Goal: Task Accomplishment & Management: Complete application form

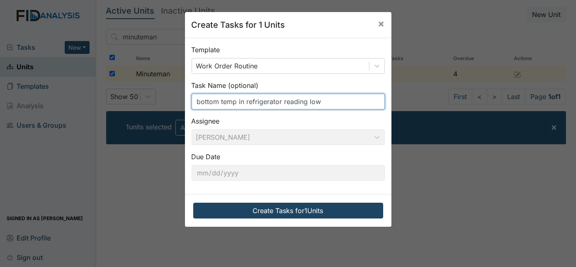
type input "bottom temp in refrigerator reading low"
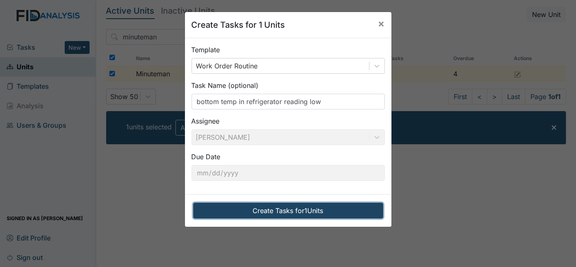
click at [332, 208] on button "Create Tasks for 1 Units" at bounding box center [288, 211] width 190 height 16
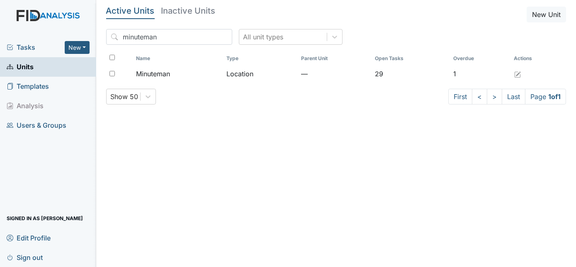
click at [25, 43] on span "Tasks" at bounding box center [36, 47] width 58 height 10
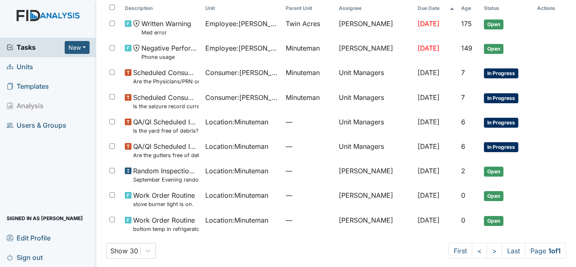
scroll to position [59, 0]
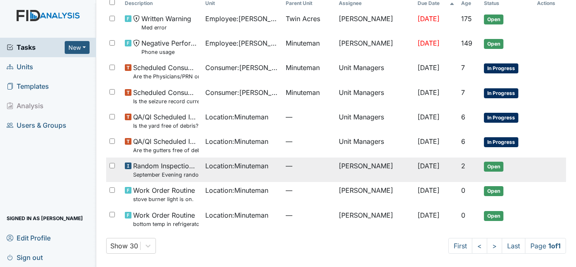
click at [415, 171] on td "[DATE]" at bounding box center [437, 170] width 44 height 24
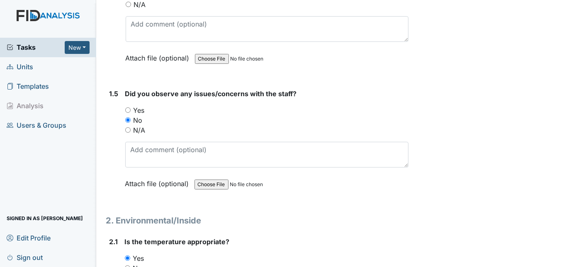
scroll to position [649, 0]
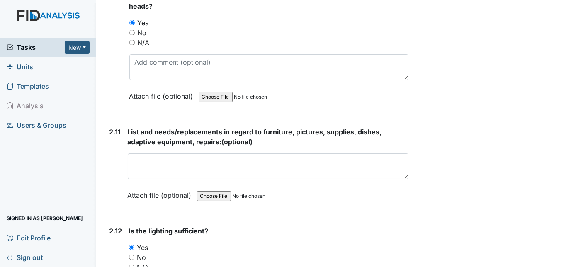
scroll to position [2037, 0]
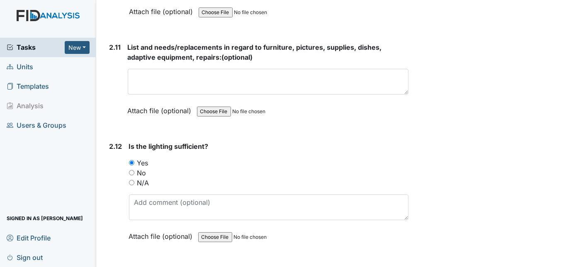
click at [345, 110] on div "Attach file (optional) You can upload .pdf, .txt, .jpg, .jpeg, .png, .csv, .xls…" at bounding box center [268, 111] width 281 height 20
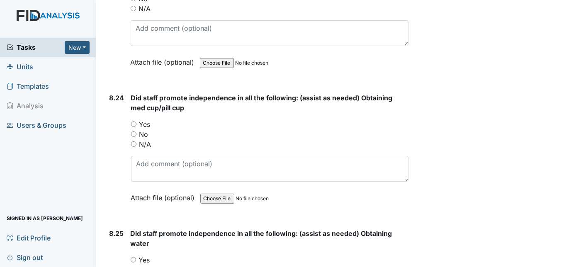
scroll to position [9701, 0]
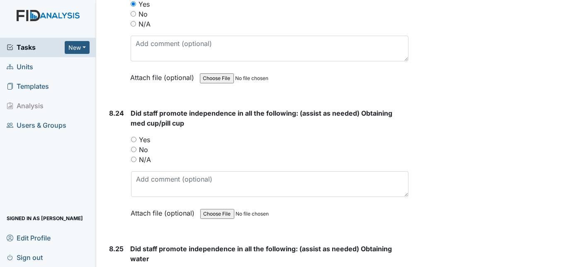
click at [134, 137] on input "Yes" at bounding box center [133, 139] width 5 height 5
radio input "true"
click at [119, 117] on div "8.24" at bounding box center [117, 169] width 15 height 122
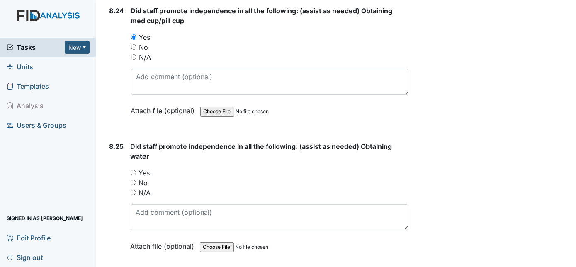
scroll to position [9822, 0]
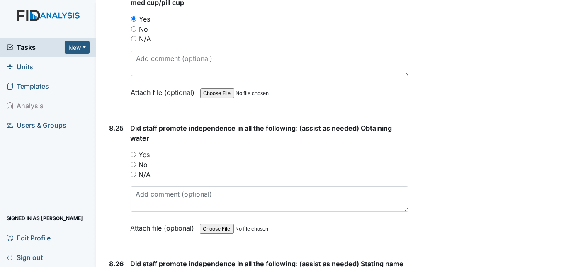
click at [135, 152] on input "Yes" at bounding box center [133, 154] width 5 height 5
radio input "true"
click at [110, 147] on div "8.25" at bounding box center [117, 184] width 15 height 122
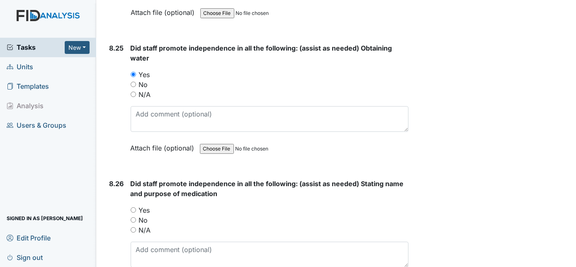
scroll to position [9958, 0]
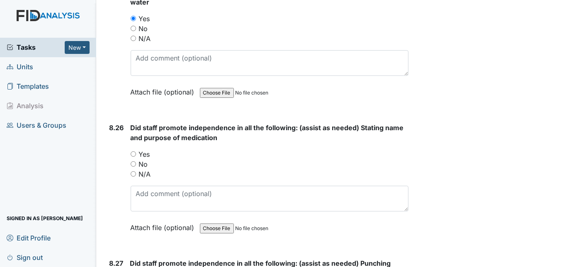
click at [132, 151] on input "Yes" at bounding box center [133, 153] width 5 height 5
radio input "true"
click at [114, 132] on div "8.26" at bounding box center [117, 184] width 15 height 122
click at [114, 140] on div "8.26" at bounding box center [117, 184] width 15 height 122
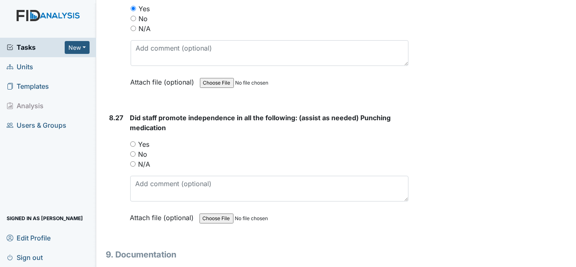
scroll to position [10109, 0]
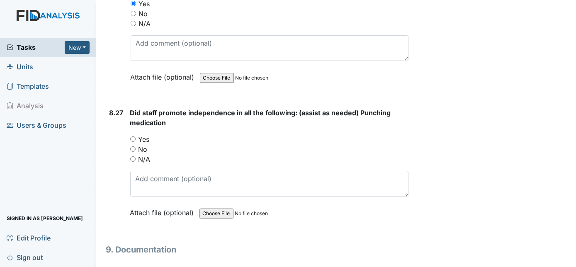
click at [134, 137] on input "Yes" at bounding box center [132, 139] width 5 height 5
radio input "true"
click at [112, 139] on div "8.27" at bounding box center [117, 169] width 14 height 122
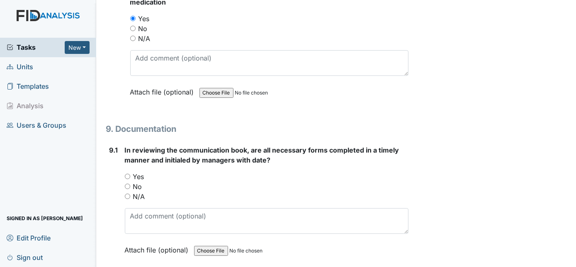
scroll to position [10244, 0]
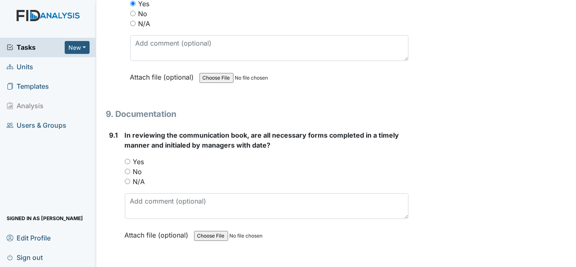
click at [128, 159] on input "Yes" at bounding box center [127, 161] width 5 height 5
radio input "true"
click at [113, 142] on div "9.1" at bounding box center [114, 191] width 9 height 122
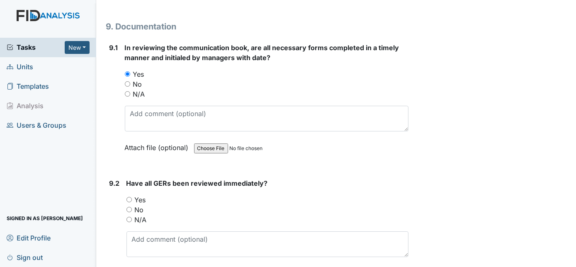
scroll to position [10350, 0]
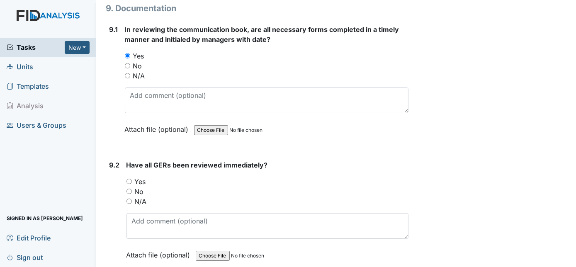
click at [130, 179] on input "Yes" at bounding box center [129, 181] width 5 height 5
radio input "true"
click at [110, 160] on div "9.2" at bounding box center [115, 216] width 10 height 112
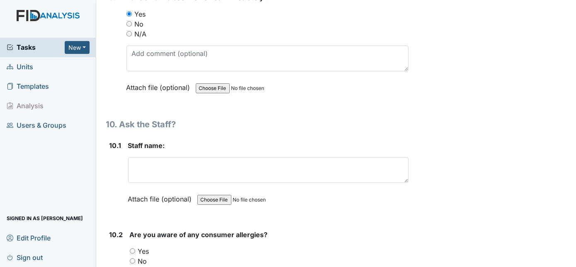
scroll to position [10546, 0]
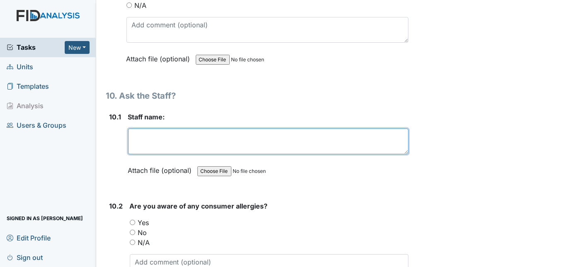
click at [145, 129] on textarea at bounding box center [268, 142] width 281 height 26
type textarea "R"
type textarea "RS"
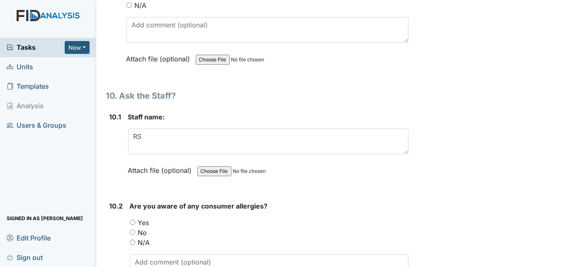
click at [132, 220] on input "Yes" at bounding box center [132, 222] width 5 height 5
radio input "true"
click at [114, 201] on div "10.2" at bounding box center [117, 257] width 14 height 112
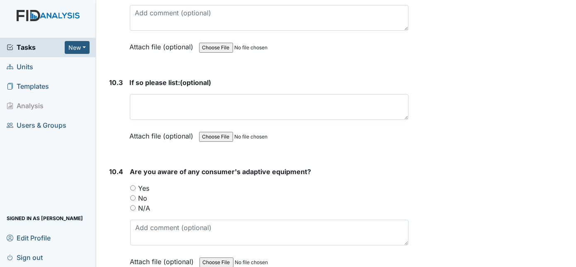
scroll to position [10803, 0]
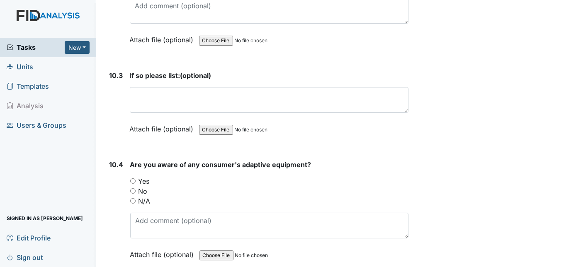
click at [132, 178] on input "Yes" at bounding box center [132, 180] width 5 height 5
radio input "true"
click at [112, 160] on div "10.4" at bounding box center [117, 216] width 14 height 112
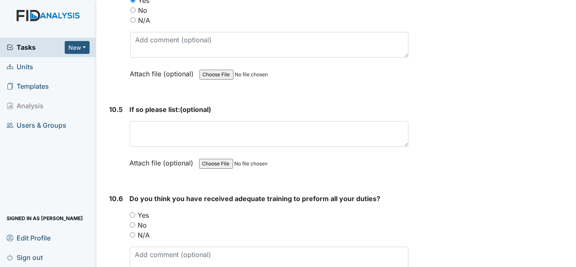
scroll to position [10999, 0]
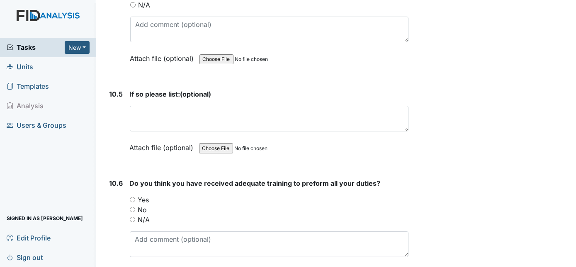
click at [134, 197] on input "Yes" at bounding box center [132, 199] width 5 height 5
radio input "true"
click at [110, 178] on div "10.6" at bounding box center [117, 234] width 14 height 112
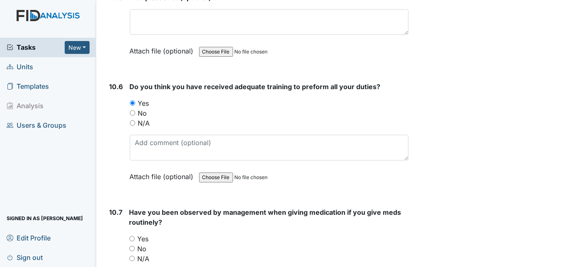
scroll to position [11165, 0]
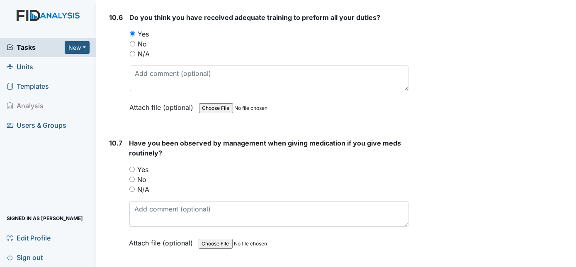
click at [132, 167] on input "Yes" at bounding box center [131, 169] width 5 height 5
radio input "true"
click at [110, 147] on div "10.7" at bounding box center [116, 199] width 13 height 122
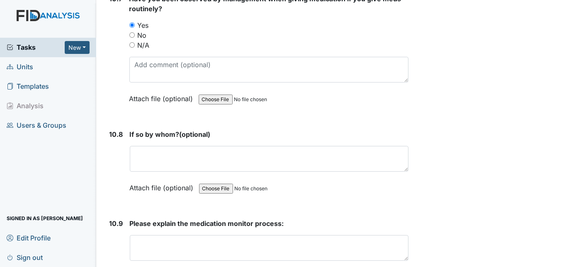
scroll to position [11316, 0]
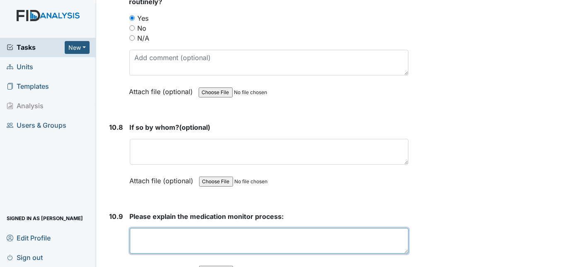
click at [147, 228] on textarea at bounding box center [269, 241] width 279 height 26
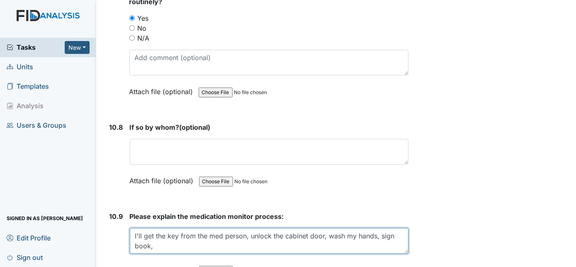
click at [309, 228] on textarea "I'll get the key from the med person, unlock the cabinet door, wash my hands, s…" at bounding box center [269, 241] width 279 height 26
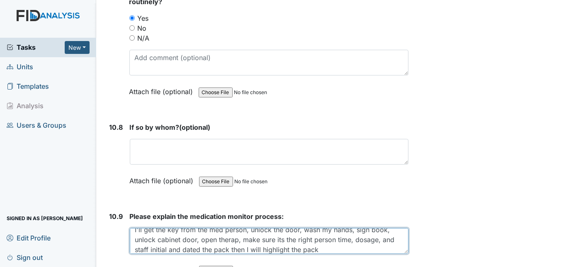
click at [201, 228] on textarea "I'll get the key from the med person, unlock the door, wash my hands, sign book…" at bounding box center [269, 241] width 279 height 26
click at [333, 228] on textarea "I'll get the key from the med person, unlock the door, wash my hands, sign book…" at bounding box center [269, 241] width 279 height 26
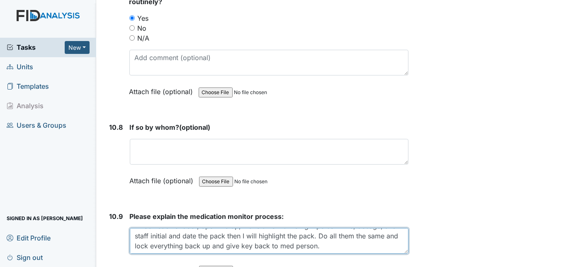
drag, startPoint x: 333, startPoint y: 194, endPoint x: 383, endPoint y: 193, distance: 50.6
click at [383, 228] on textarea "I'll get the key from the med person, unlock the door, wash my hands, sign book…" at bounding box center [269, 241] width 279 height 26
type textarea "I'll get the key from the med person, unlock the door, wash my hands, sign book…"
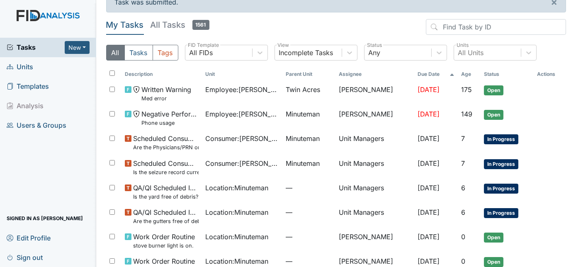
scroll to position [61, 0]
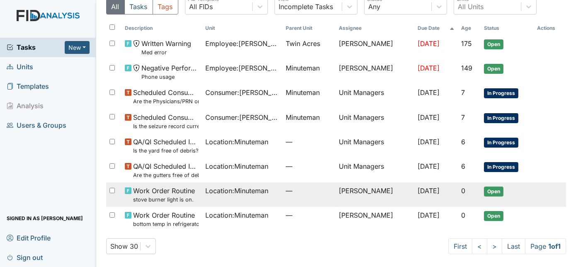
click at [441, 196] on td "[DATE]" at bounding box center [437, 195] width 44 height 24
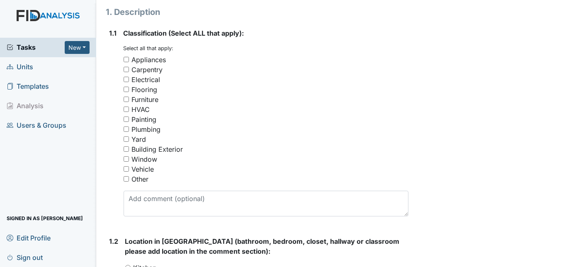
scroll to position [151, 0]
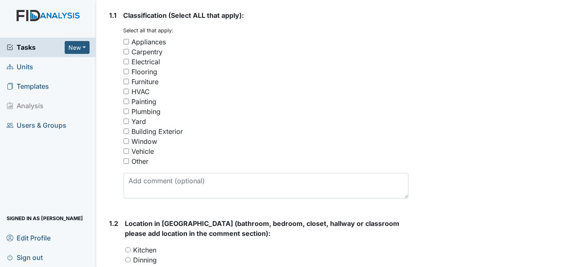
click at [126, 41] on input "Appliances" at bounding box center [126, 41] width 5 height 5
checkbox input "true"
click at [110, 78] on div "1.1" at bounding box center [113, 107] width 7 height 195
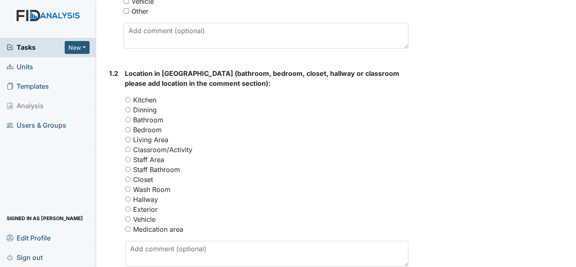
scroll to position [302, 0]
click at [128, 98] on input "Kitchen" at bounding box center [127, 98] width 5 height 5
radio input "true"
click at [112, 119] on div "1.2" at bounding box center [114, 170] width 9 height 205
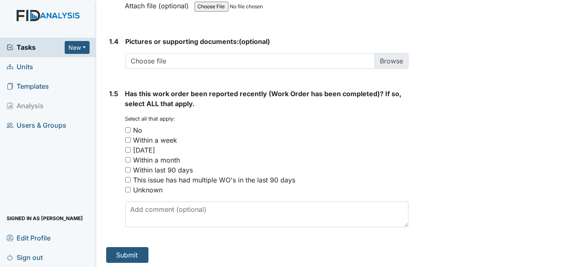
scroll to position [641, 0]
click at [127, 137] on input "Within a week" at bounding box center [127, 139] width 5 height 5
checkbox input "true"
click at [124, 253] on button "Submit" at bounding box center [127, 255] width 42 height 16
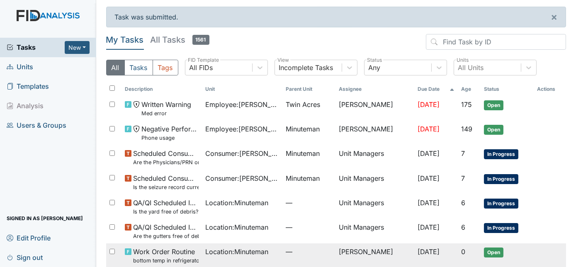
click at [140, 255] on span "Work Order Routine bottom temp in refrigerator reading low" at bounding box center [166, 256] width 66 height 18
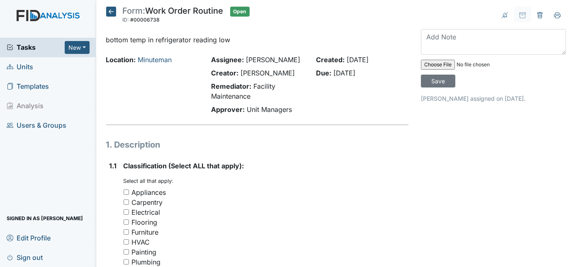
click at [110, 203] on div "1.1" at bounding box center [113, 258] width 7 height 195
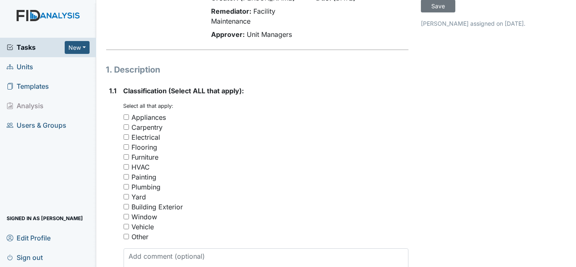
scroll to position [90, 0]
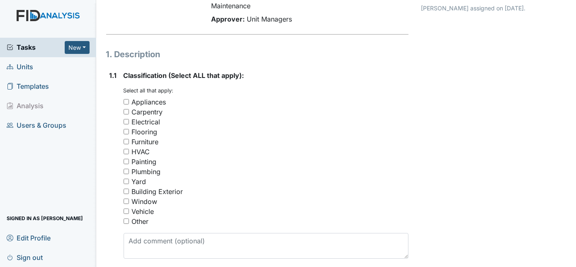
click at [125, 100] on input "Appliances" at bounding box center [126, 101] width 5 height 5
checkbox input "true"
click at [113, 120] on div "1.1" at bounding box center [113, 168] width 7 height 195
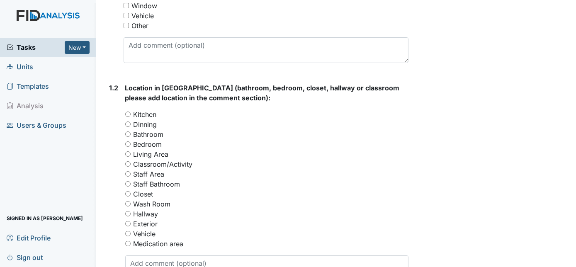
scroll to position [302, 0]
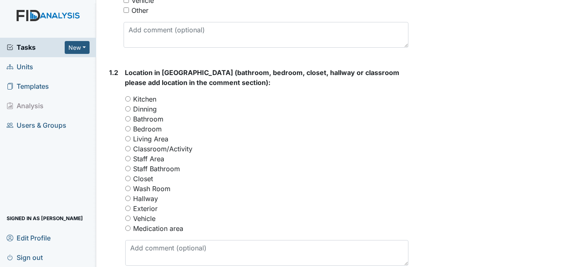
click at [128, 98] on input "Kitchen" at bounding box center [127, 98] width 5 height 5
radio input "true"
click at [103, 140] on div "Form: Work Order Routine ID: #00006738 Open Autosaving... bottom temp in refrig…" at bounding box center [257, 153] width 315 height 897
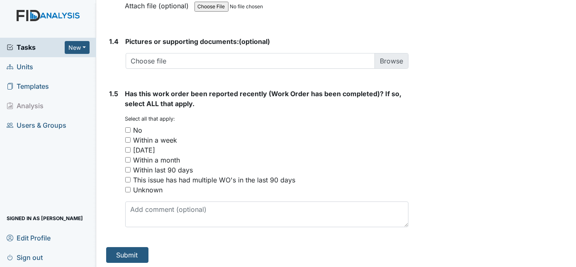
scroll to position [641, 0]
click at [129, 127] on input "No" at bounding box center [127, 129] width 5 height 5
checkbox input "true"
click at [126, 248] on button "Submit" at bounding box center [127, 255] width 42 height 16
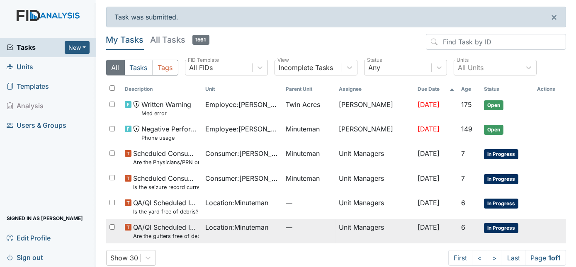
click at [166, 239] on small "Are the gutters free of debris?" at bounding box center [166, 236] width 66 height 8
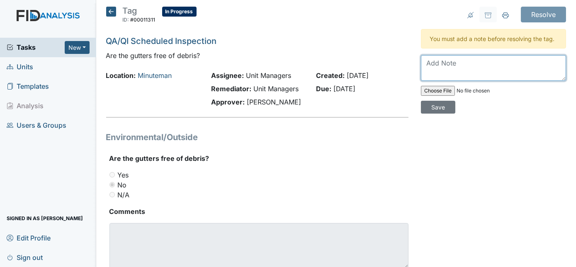
click at [427, 63] on textarea at bounding box center [493, 68] width 145 height 26
click at [466, 63] on textarea "Will put work in" at bounding box center [493, 68] width 145 height 26
type textarea "Will put work order in"
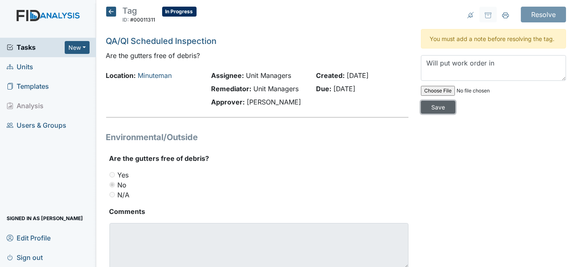
click at [456, 101] on input "Save" at bounding box center [438, 107] width 34 height 13
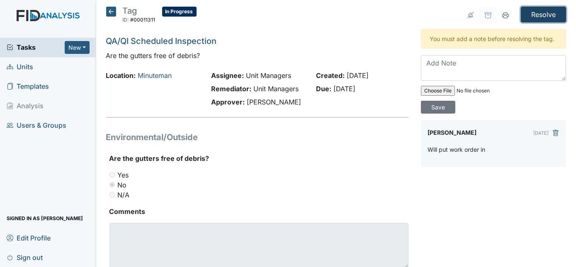
click at [531, 11] on input "Resolve" at bounding box center [543, 15] width 45 height 16
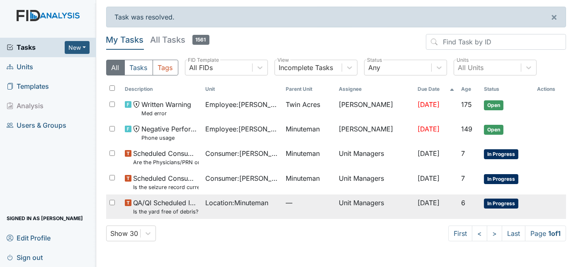
click at [318, 202] on span "—" at bounding box center [309, 203] width 46 height 10
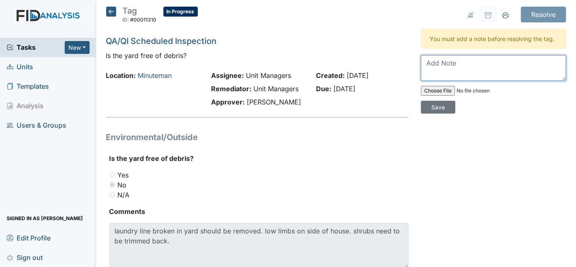
click at [447, 62] on textarea at bounding box center [493, 68] width 145 height 26
type textarea "Work order was put in."
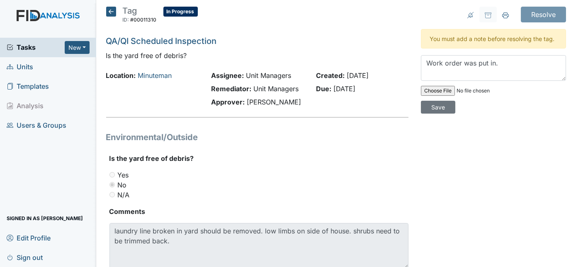
click at [384, 39] on h5 "QA/QI Scheduled Inspection" at bounding box center [257, 41] width 303 height 12
click at [502, 65] on textarea "Work order was put in." at bounding box center [493, 68] width 145 height 26
click at [456, 101] on input "Save" at bounding box center [438, 107] width 34 height 13
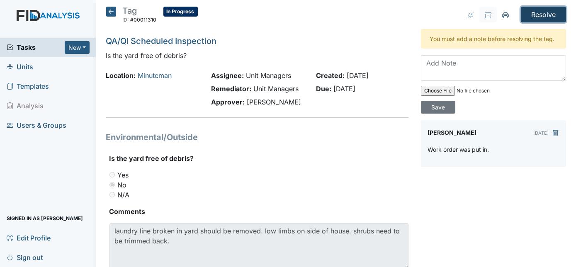
click at [529, 14] on input "Resolve" at bounding box center [543, 15] width 45 height 16
